Goal: Obtain resource: Download file/media

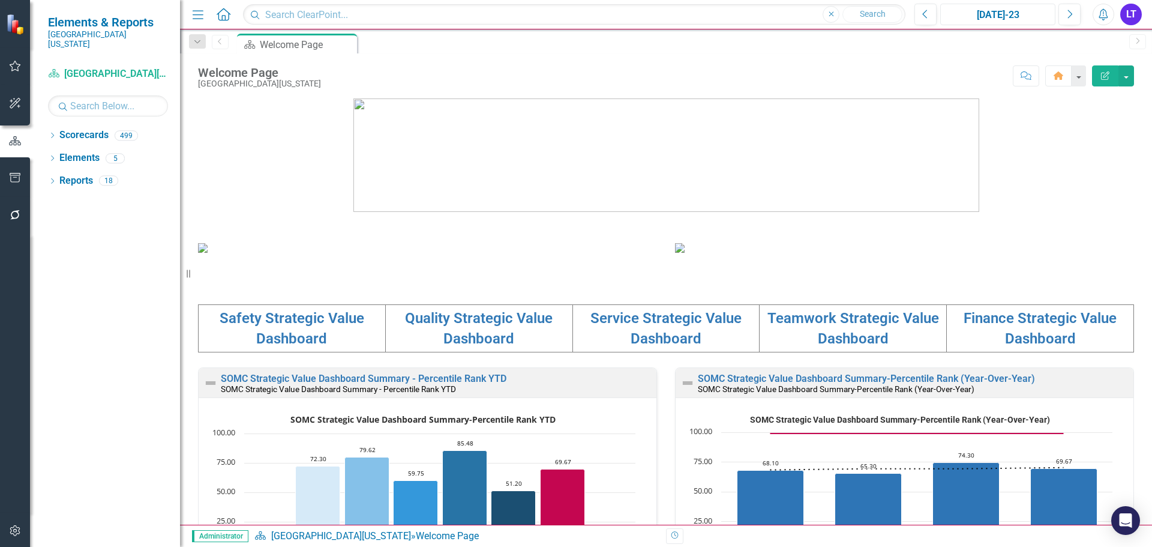
click at [981, 5] on button "[DATE]-23" at bounding box center [997, 15] width 115 height 22
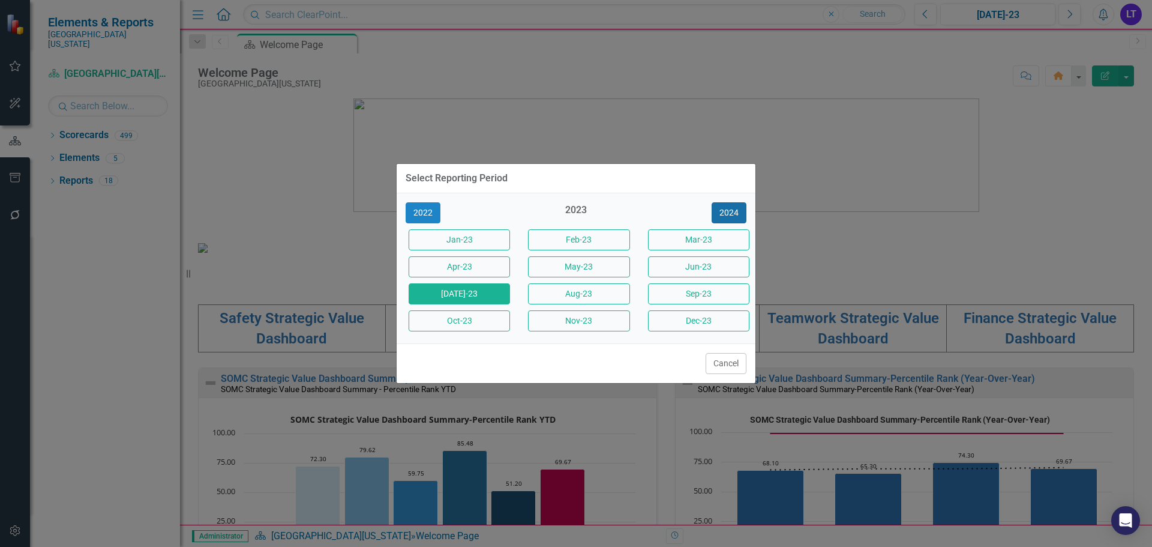
click at [732, 208] on button "2024" at bounding box center [729, 212] width 35 height 21
click at [726, 214] on button "2025" at bounding box center [729, 212] width 35 height 21
click at [475, 317] on button "Oct-25" at bounding box center [459, 320] width 101 height 21
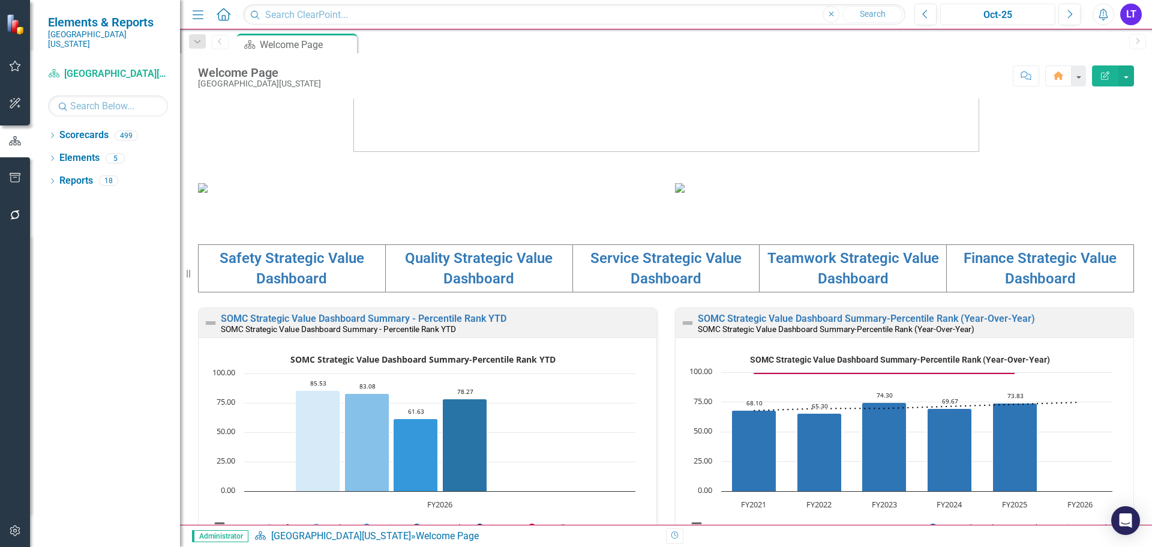
scroll to position [180, 0]
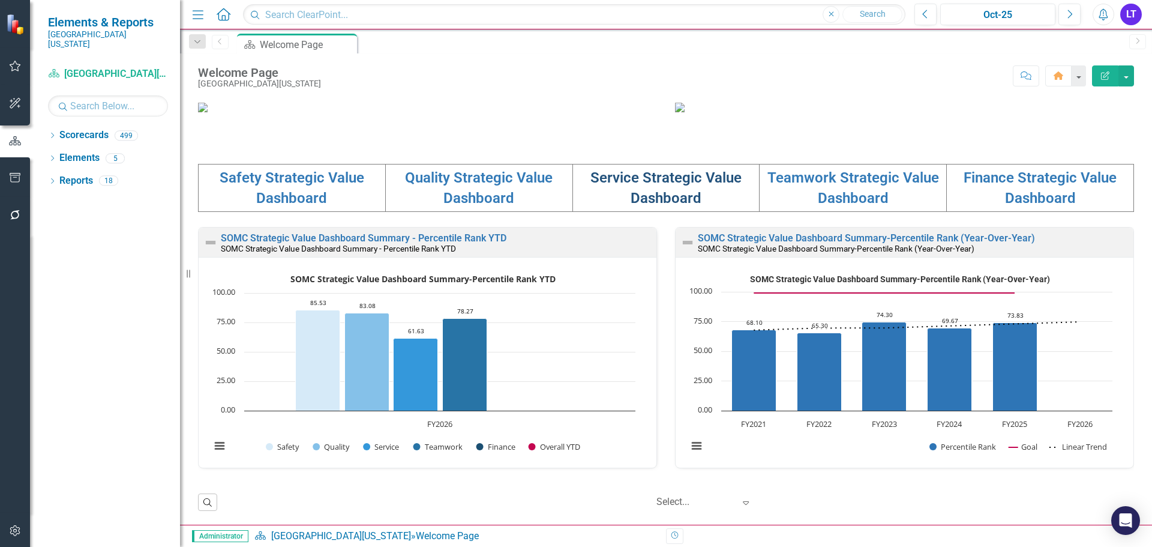
click at [646, 206] on link "Service Strategic Value Dashboard" at bounding box center [666, 187] width 151 height 37
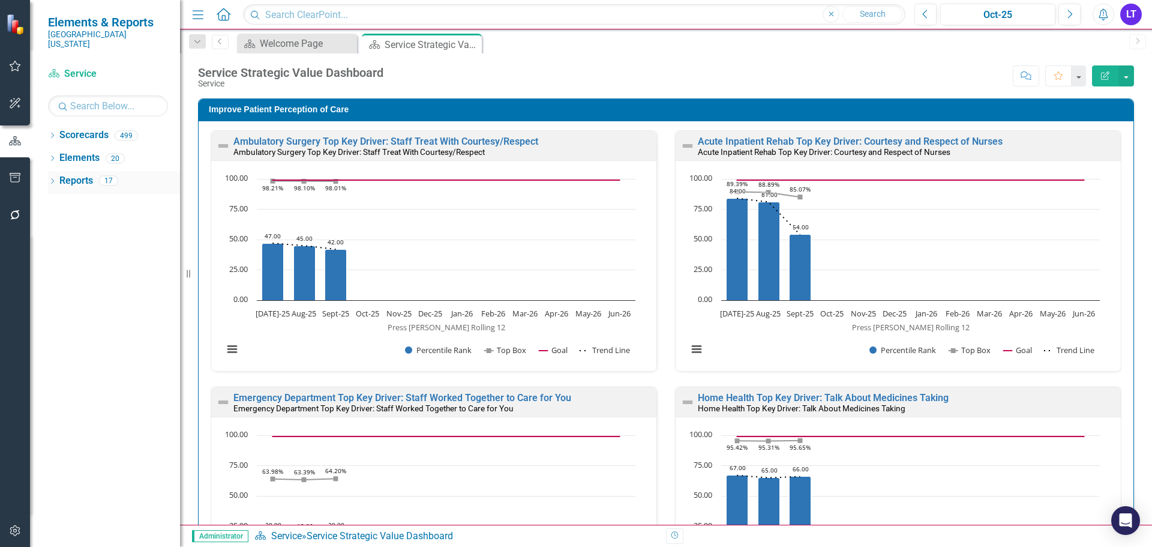
click at [56, 179] on icon "Dropdown" at bounding box center [52, 182] width 8 height 7
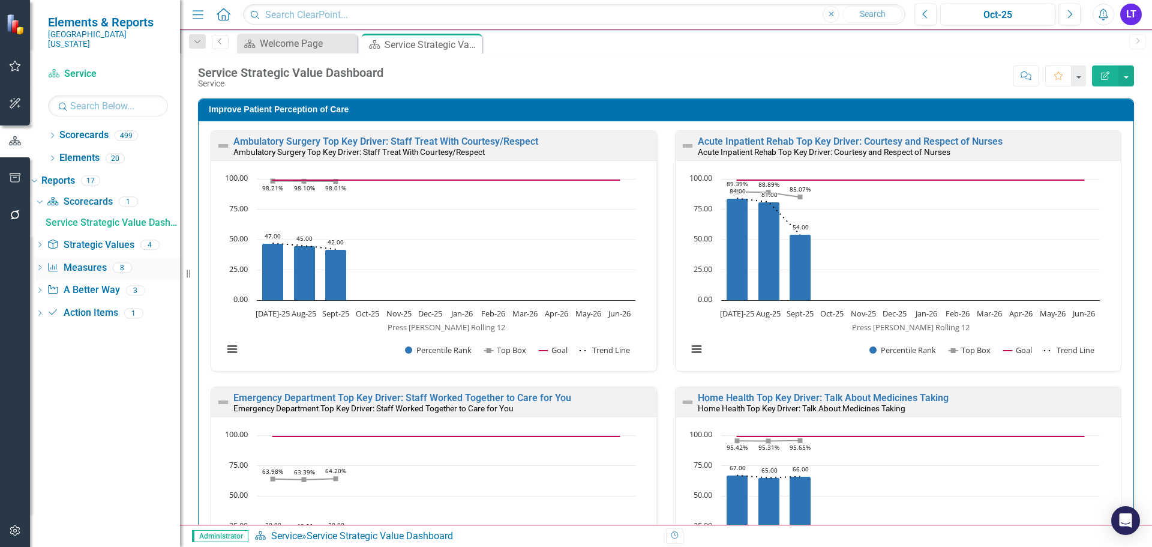
click at [41, 265] on icon at bounding box center [39, 267] width 3 height 5
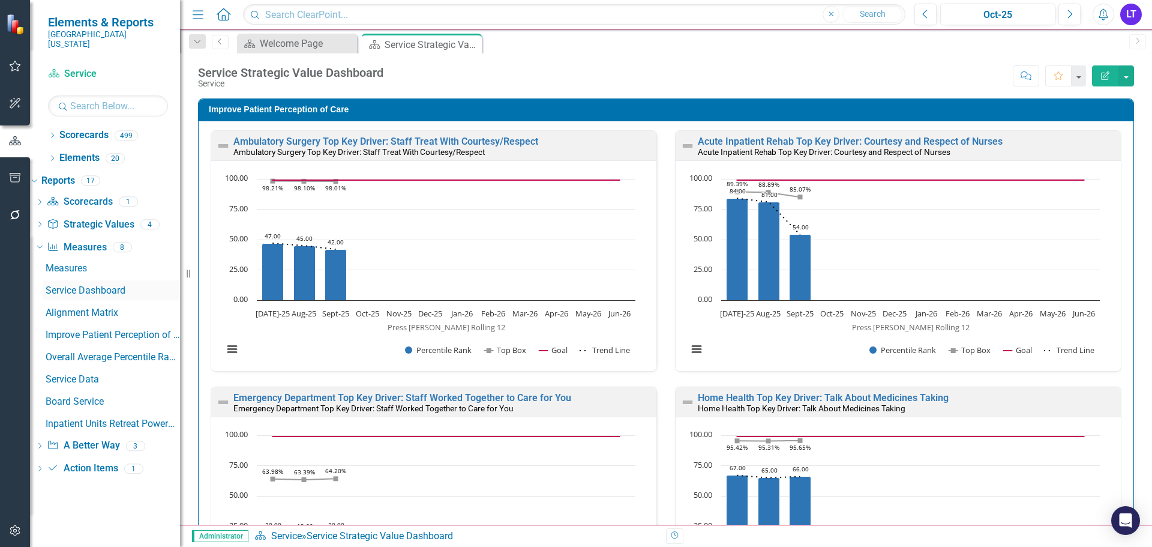
click at [104, 285] on div "Service Dashboard" at bounding box center [113, 290] width 134 height 11
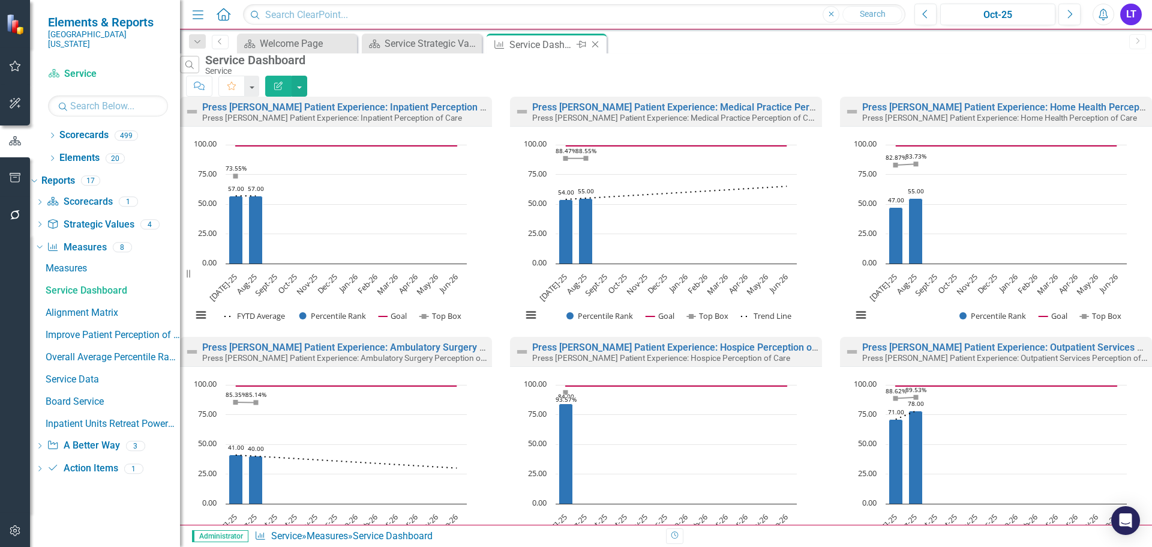
click at [597, 47] on icon "Close" at bounding box center [595, 45] width 12 height 10
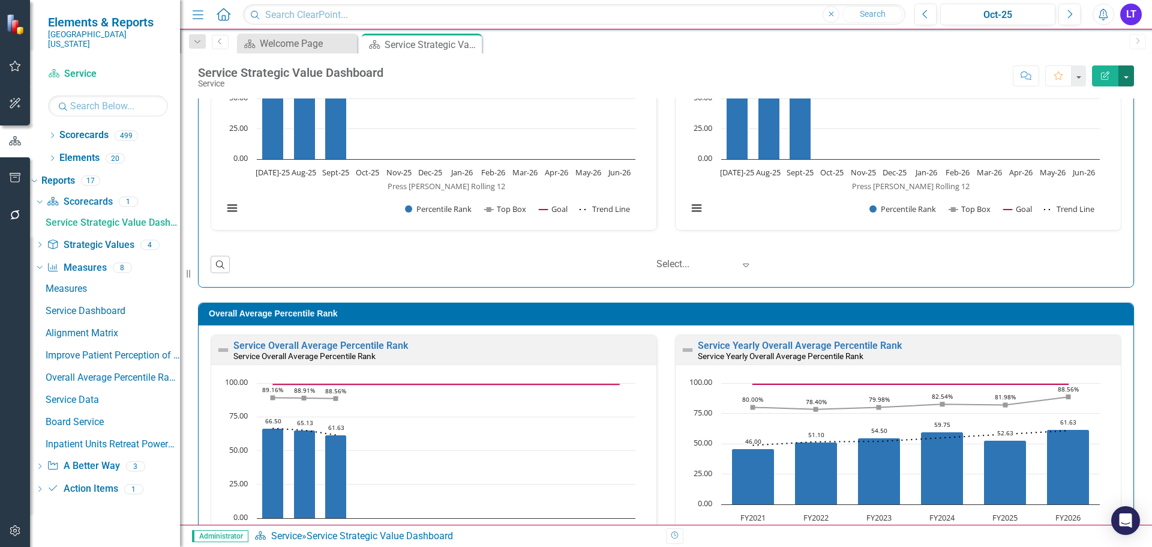
click at [1126, 75] on button "button" at bounding box center [1127, 75] width 16 height 21
click at [845, 47] on div "Scorecard Welcome Page Close Scorecard Service Strategic Value Dashboard Pin Cl…" at bounding box center [679, 43] width 889 height 19
click at [89, 305] on div "Service Dashboard" at bounding box center [113, 310] width 134 height 11
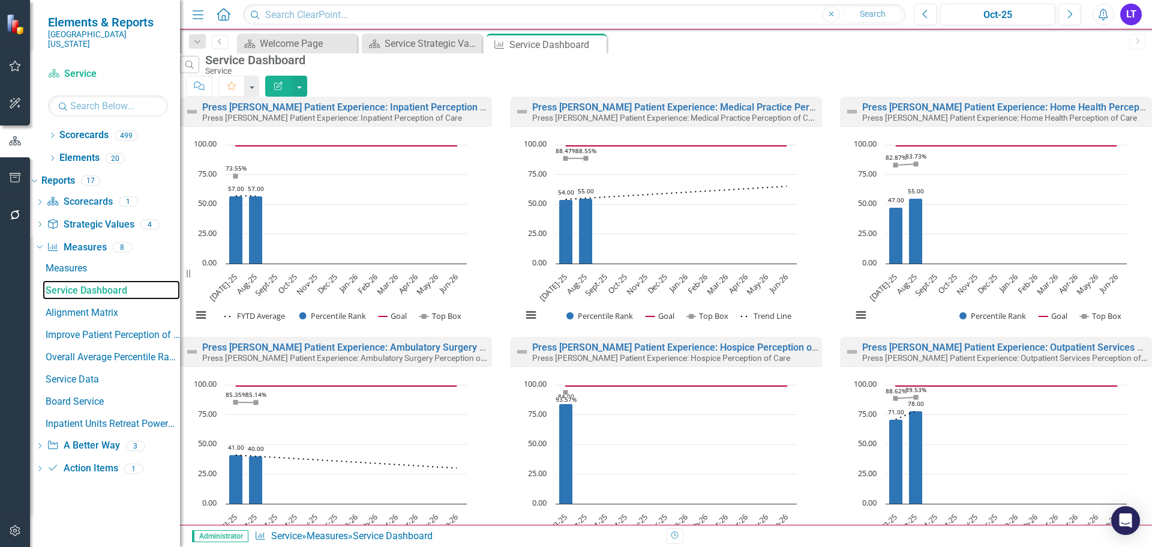
scroll to position [633, 0]
click at [94, 263] on div "Measures" at bounding box center [113, 268] width 134 height 11
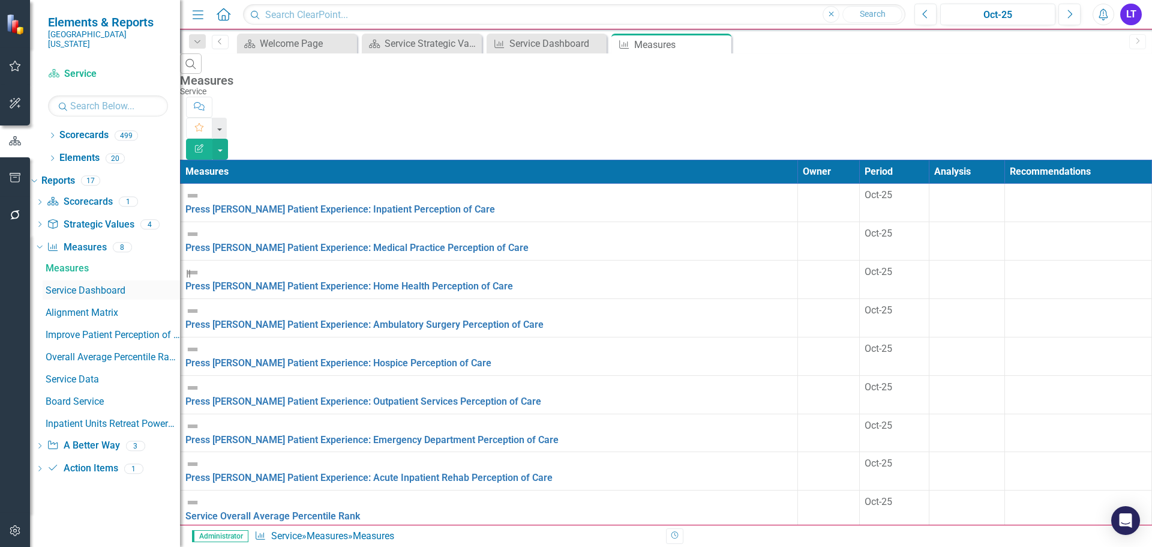
click at [114, 285] on div "Service Dashboard" at bounding box center [113, 290] width 134 height 11
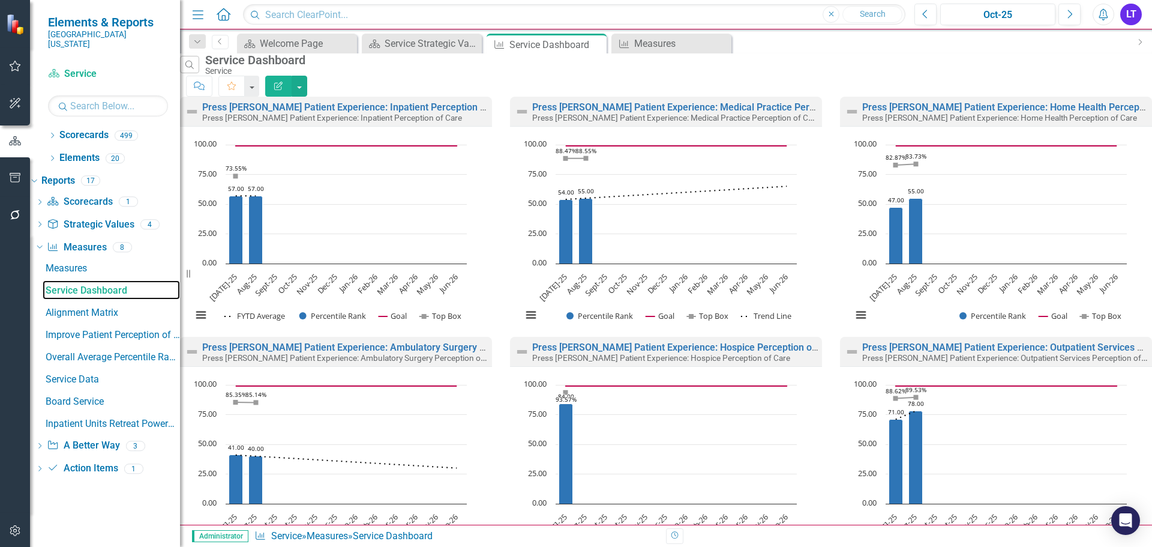
scroll to position [513, 0]
drag, startPoint x: 81, startPoint y: 260, endPoint x: 82, endPoint y: 268, distance: 7.8
click at [81, 263] on div "Measures" at bounding box center [113, 268] width 134 height 11
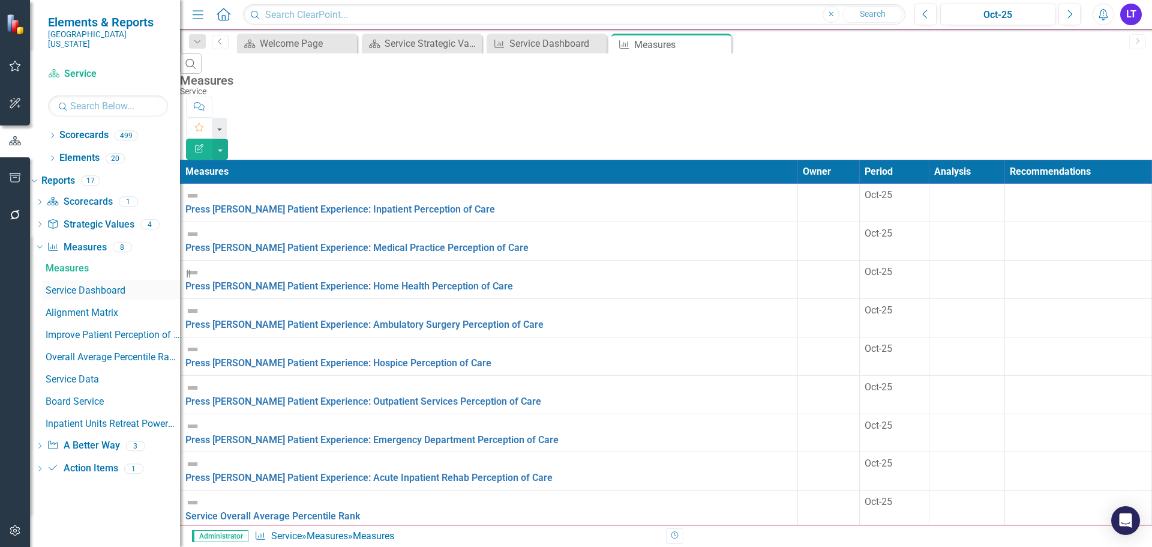
click at [83, 285] on div "Service Dashboard" at bounding box center [113, 290] width 134 height 11
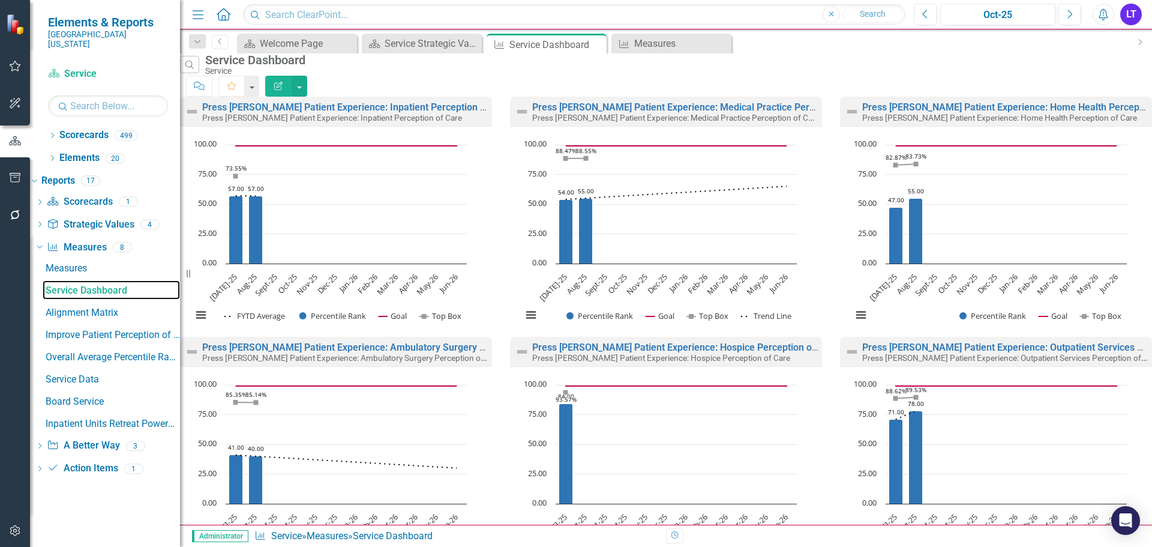
scroll to position [633, 0]
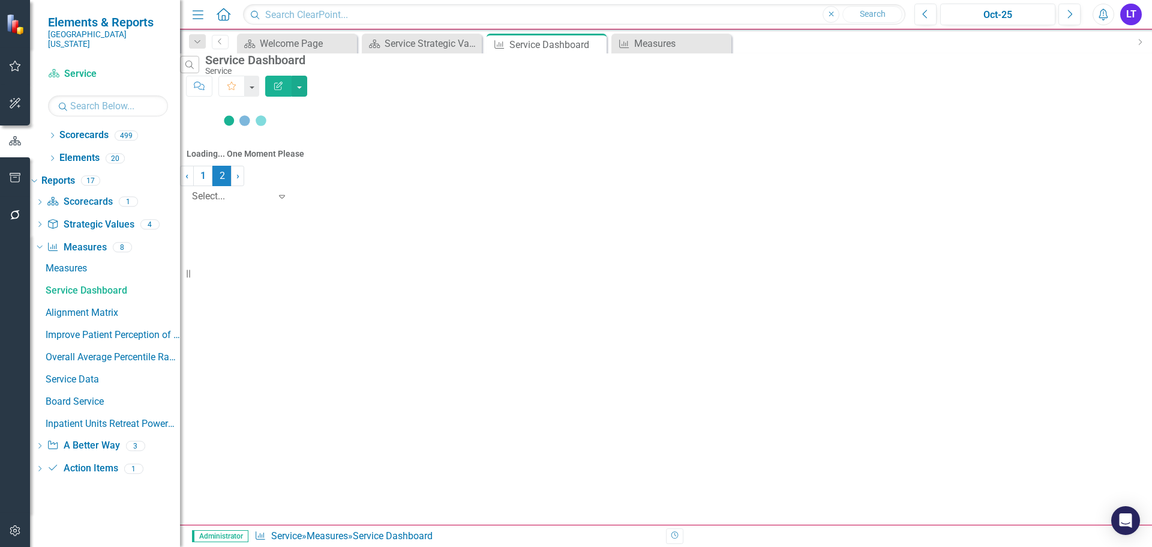
scroll to position [0, 0]
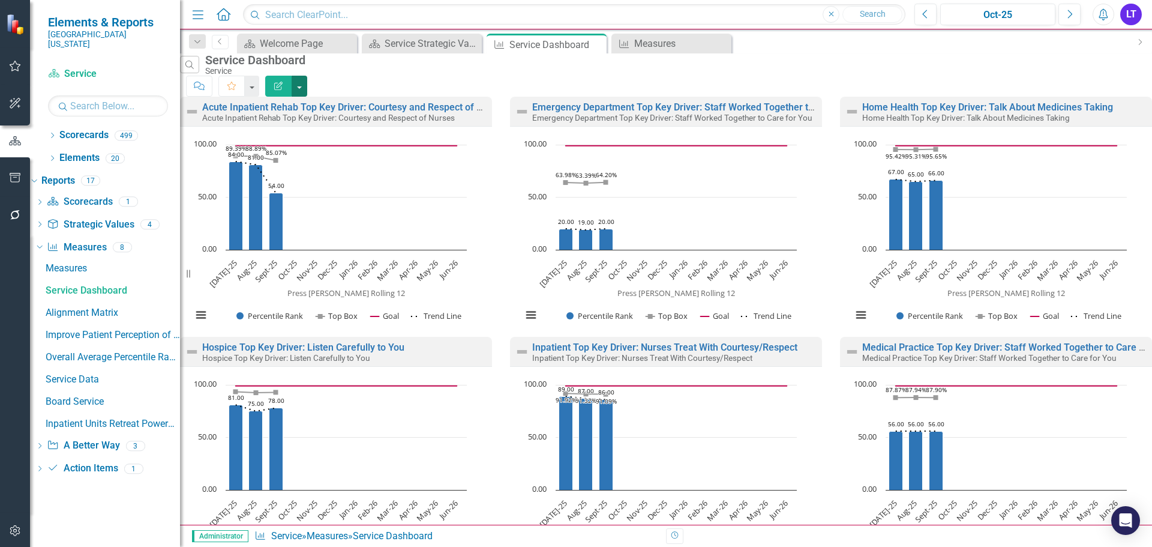
click at [307, 76] on button "button" at bounding box center [300, 86] width 16 height 21
click at [1074, 148] on link "PowerPoint Export to PowerPoint" at bounding box center [1078, 144] width 118 height 22
click at [720, 42] on icon "Close" at bounding box center [721, 44] width 12 height 10
click at [598, 46] on icon "Close" at bounding box center [595, 45] width 12 height 10
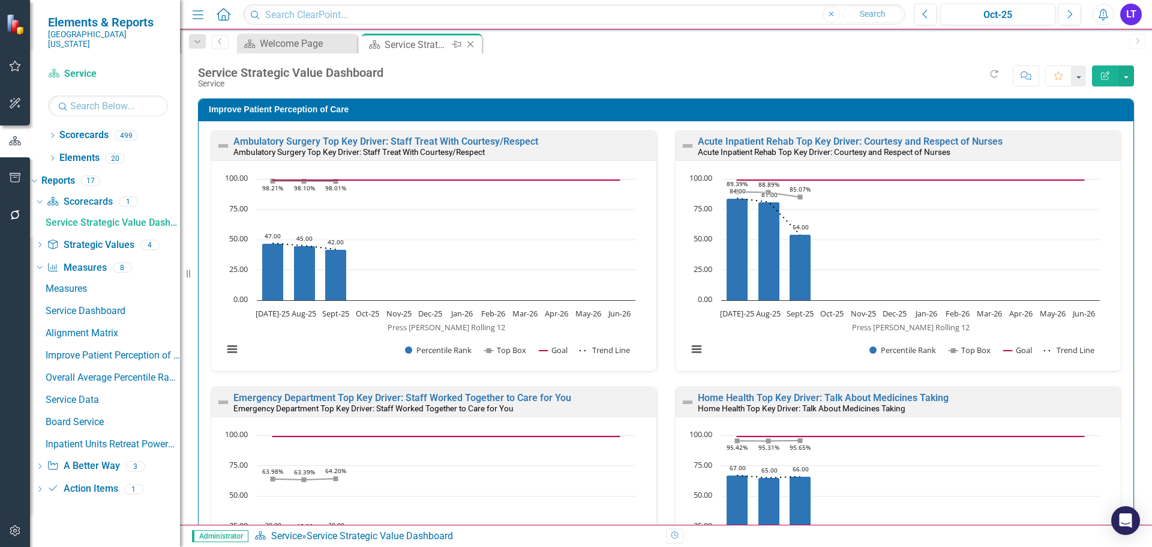
click at [473, 47] on icon "Close" at bounding box center [470, 45] width 12 height 10
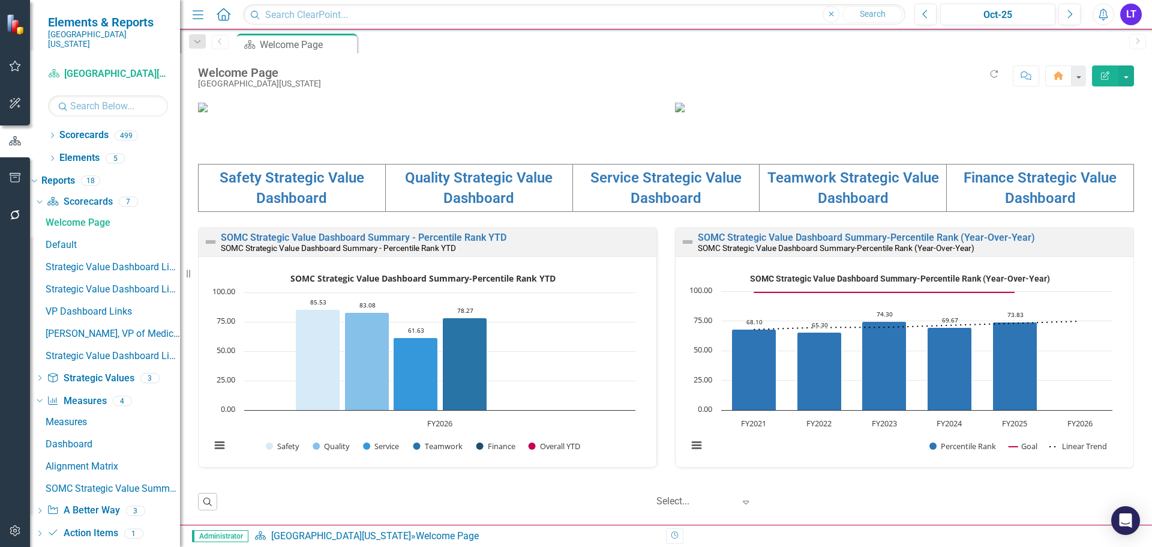
scroll to position [413, 0]
click at [466, 375] on icon "FY2026, 78.27. Teamwork." at bounding box center [465, 363] width 44 height 92
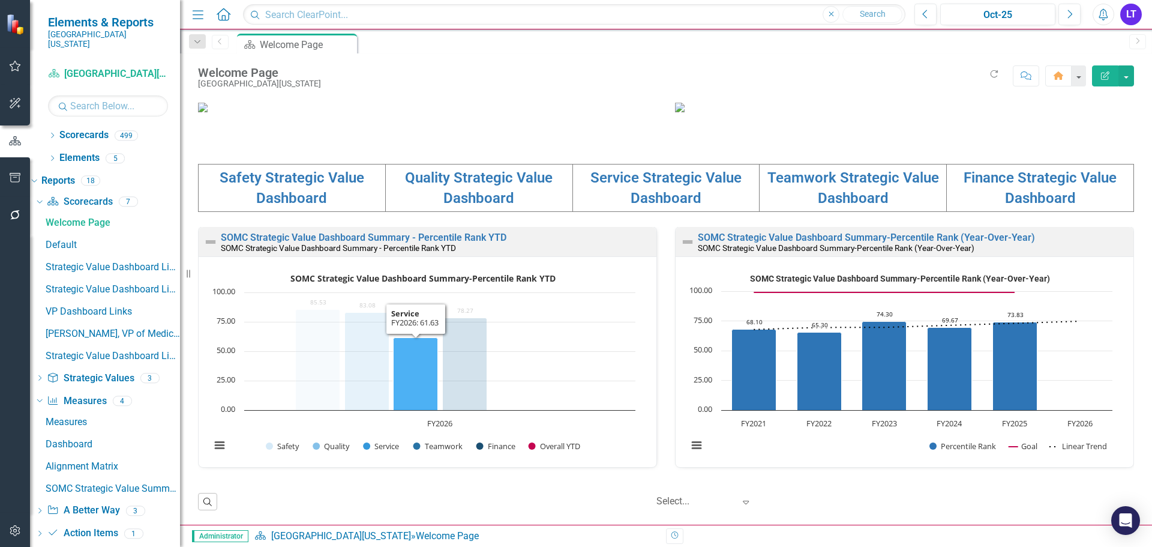
click at [429, 368] on icon "FY2026, 61.63. Service." at bounding box center [416, 373] width 44 height 73
